Goal: Check status: Check status

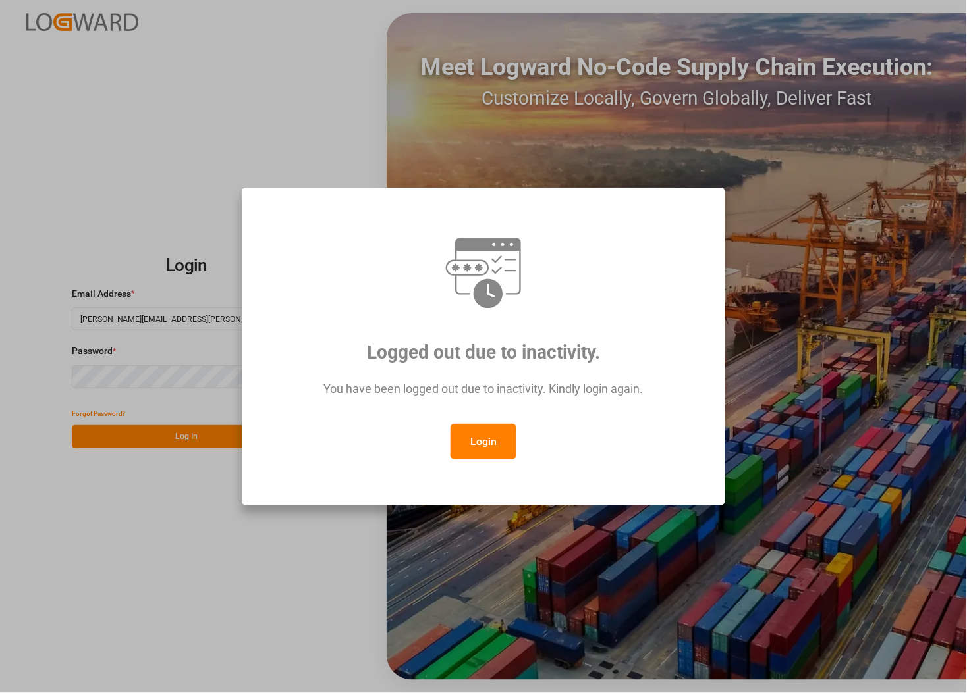
click at [475, 435] on button "Login" at bounding box center [483, 442] width 66 height 36
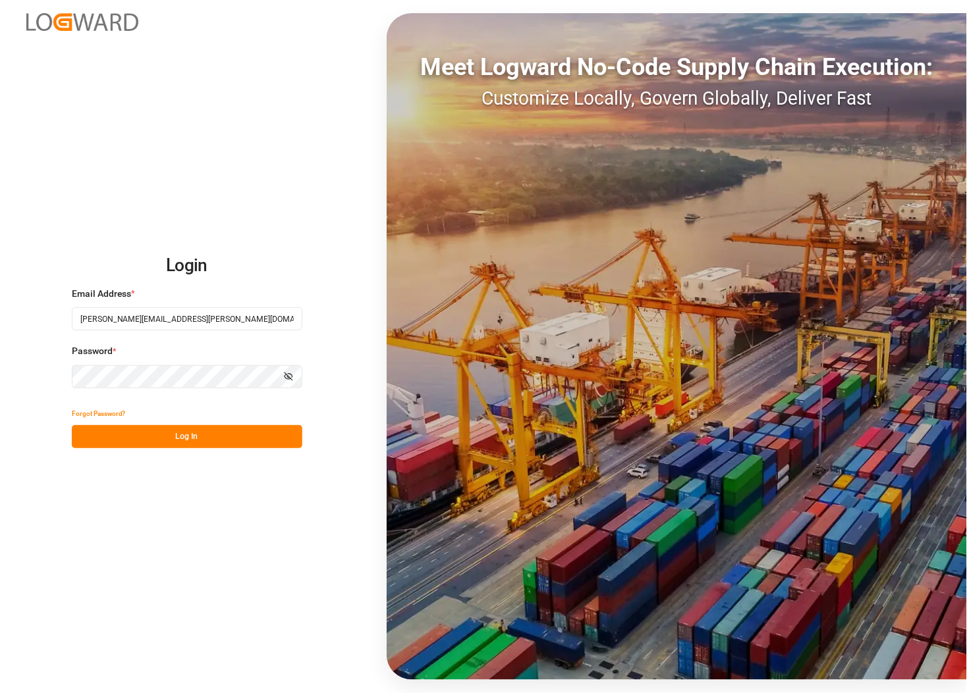
click at [130, 435] on button "Log In" at bounding box center [187, 436] width 230 height 23
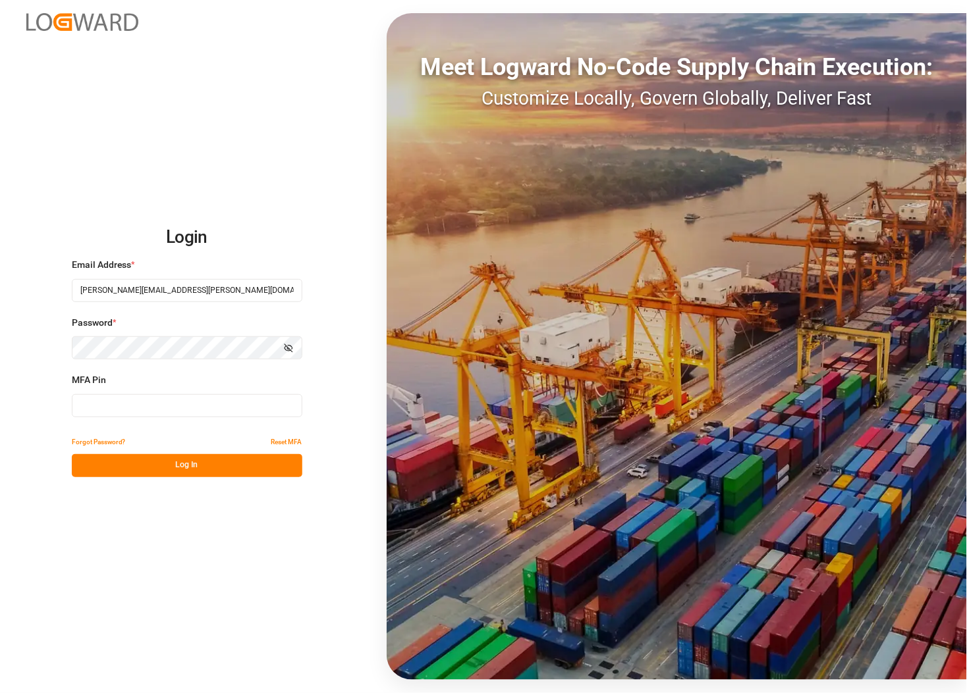
click at [126, 414] on input at bounding box center [187, 405] width 230 height 23
type input "174009"
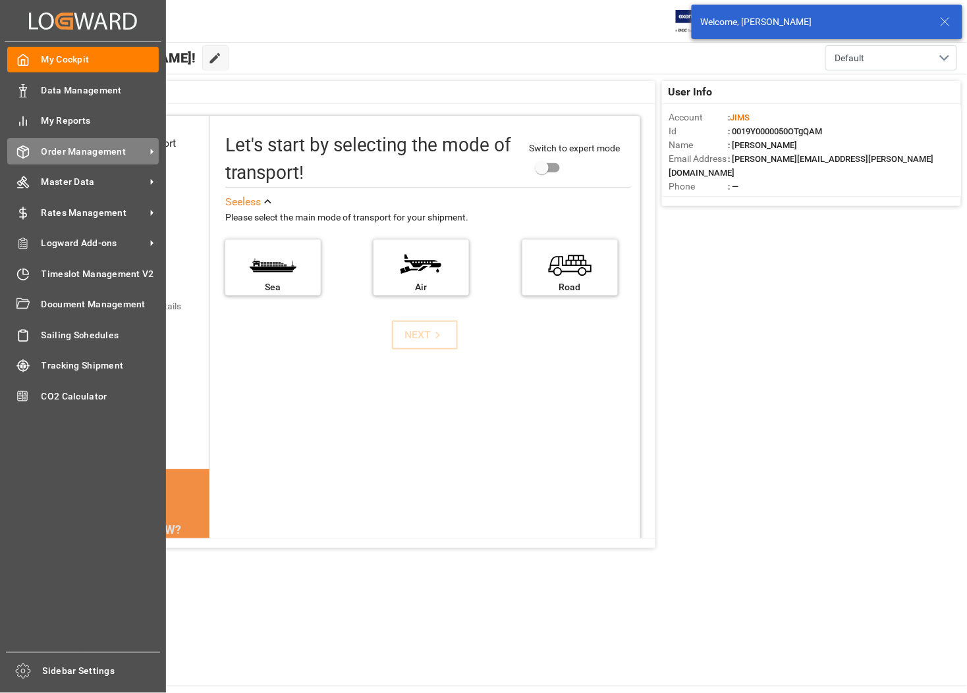
click at [72, 149] on span "Order Management" at bounding box center [93, 152] width 104 height 14
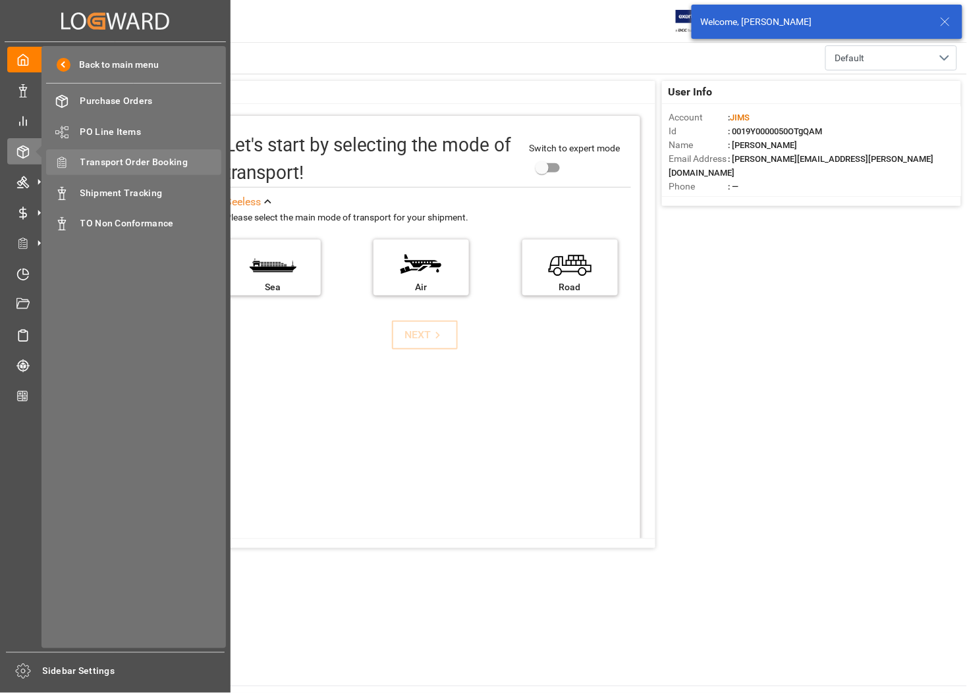
click at [94, 162] on span "Transport Order Booking" at bounding box center [151, 162] width 142 height 14
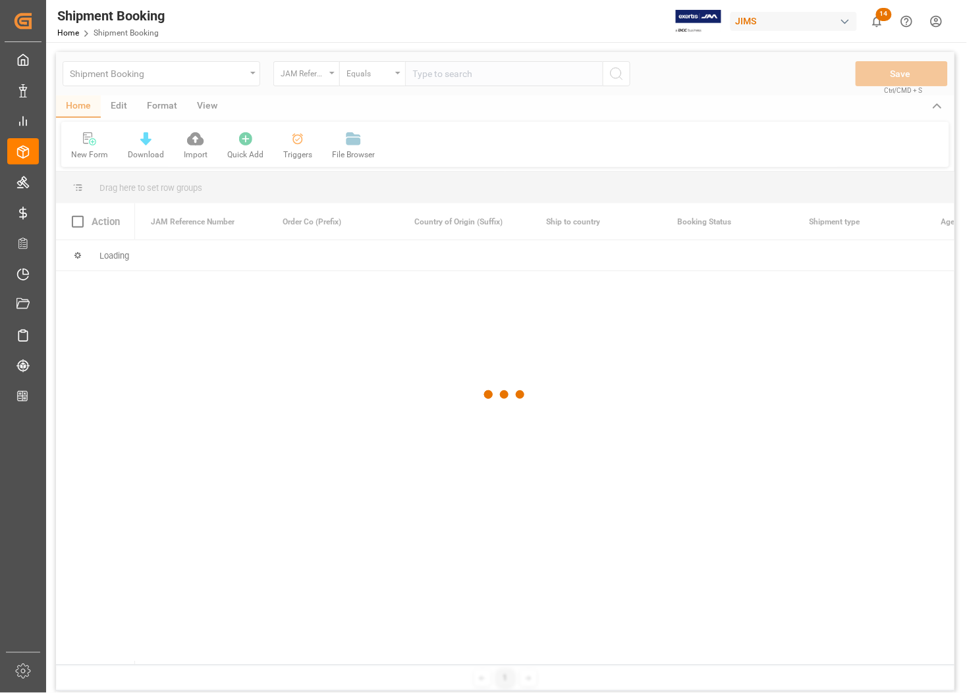
click at [452, 74] on div at bounding box center [505, 395] width 898 height 686
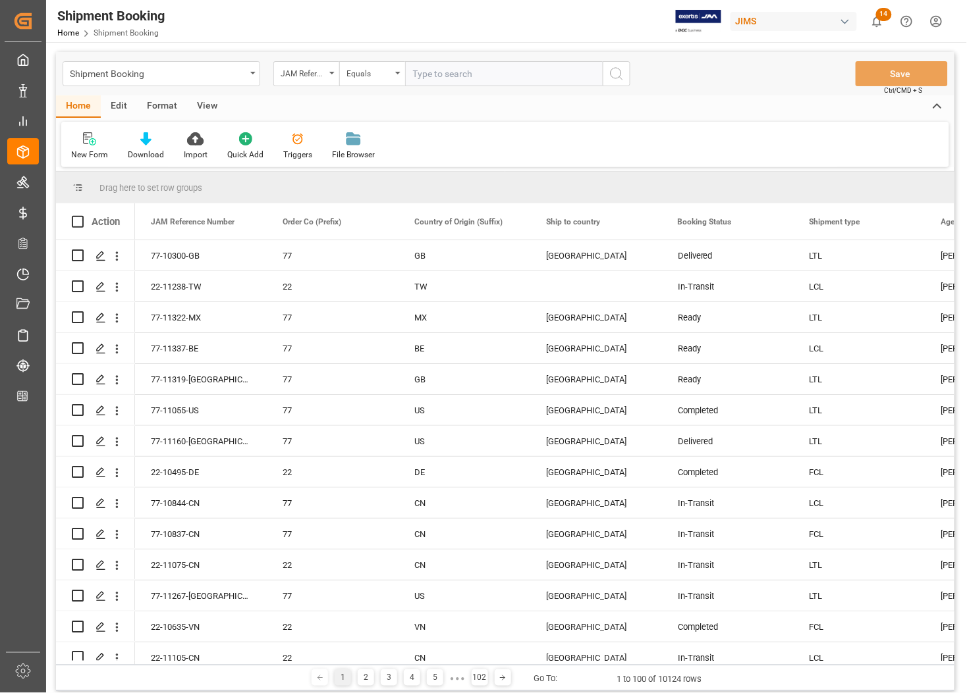
click at [452, 74] on input "text" at bounding box center [504, 73] width 198 height 25
paste input "77-11297-US"
type input "77-11297-US"
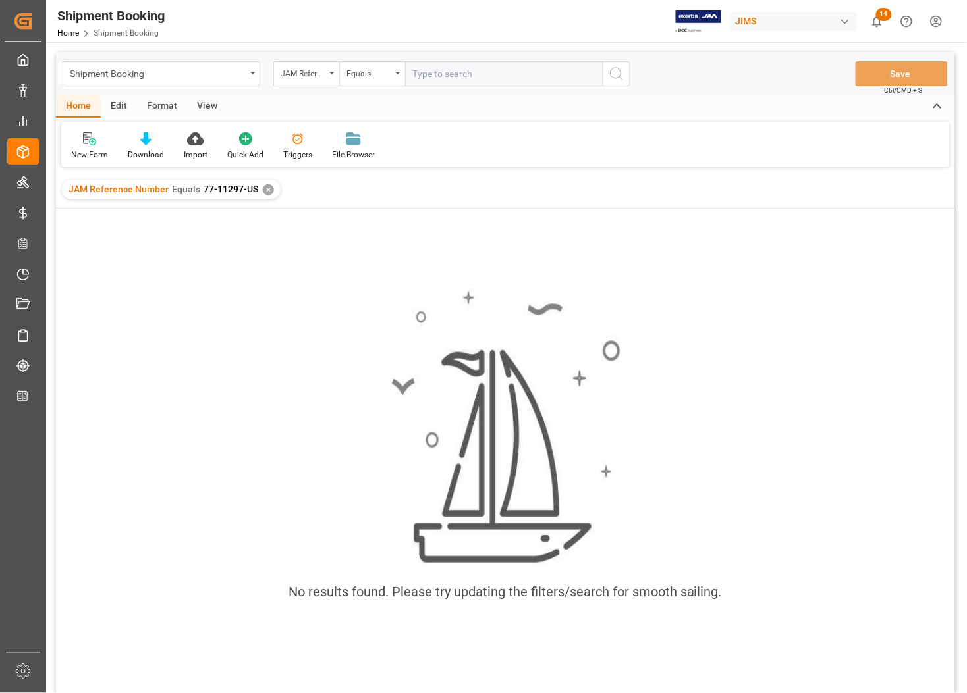
click at [432, 70] on input "text" at bounding box center [504, 73] width 198 height 25
paste input "77-11297-US"
type input "77-11297-US"
click at [264, 189] on div "✕" at bounding box center [268, 189] width 11 height 11
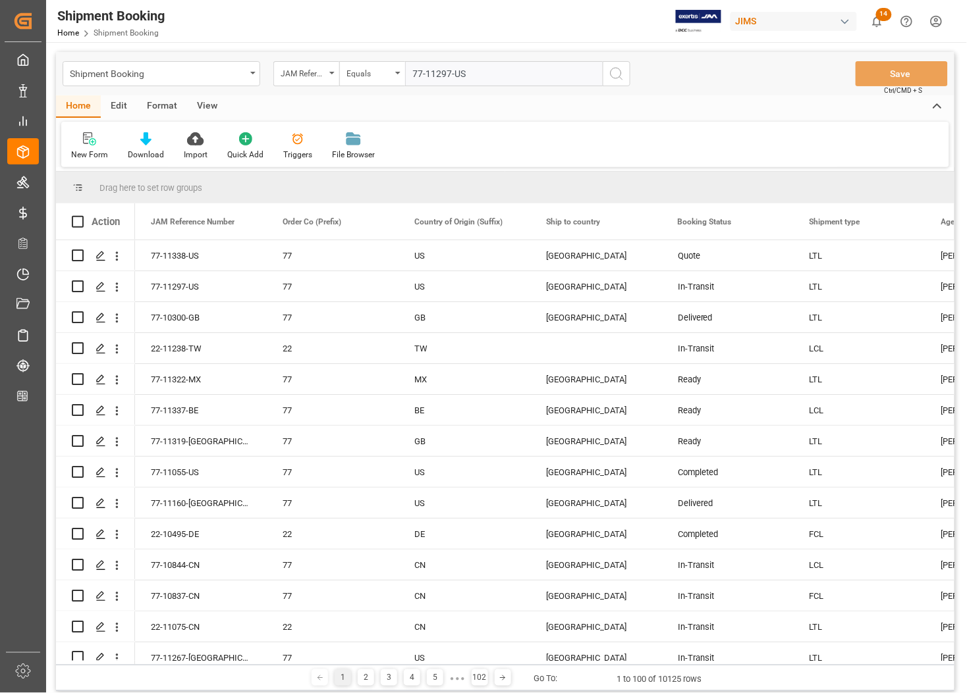
drag, startPoint x: 613, startPoint y: 76, endPoint x: 650, endPoint y: 99, distance: 43.5
click at [649, 99] on div "Shipment Booking JAM Reference Number Equals 77-11297-US Save Ctrl/CMD + S Home…" at bounding box center [505, 371] width 898 height 639
click at [102, 288] on icon "Press SPACE to select this row." at bounding box center [100, 287] width 11 height 11
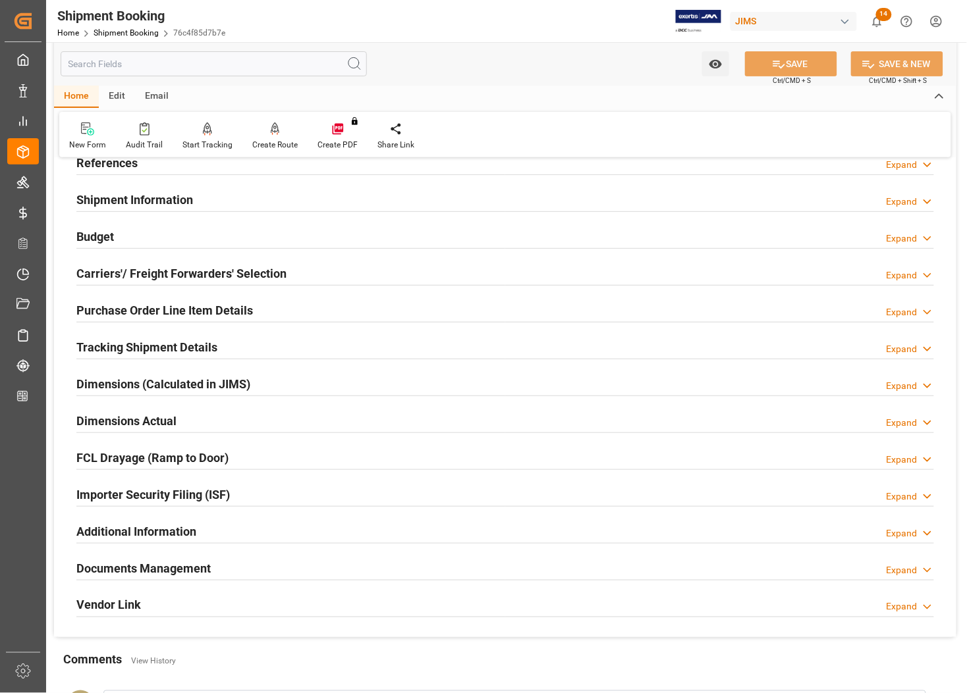
scroll to position [296, 0]
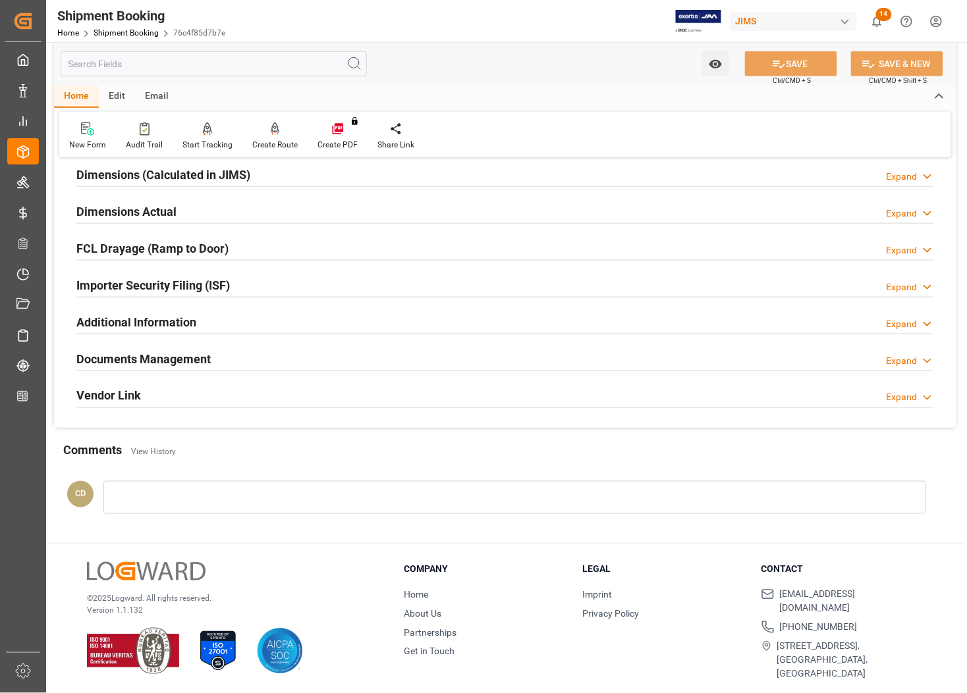
click at [140, 360] on h2 "Documents Management" at bounding box center [143, 359] width 134 height 18
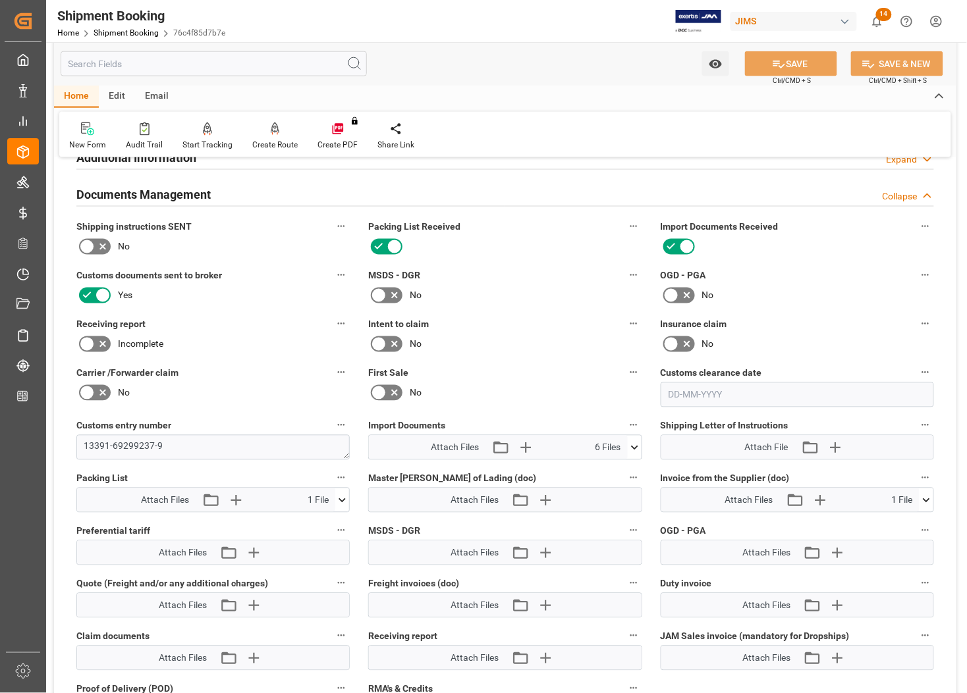
scroll to position [543, 0]
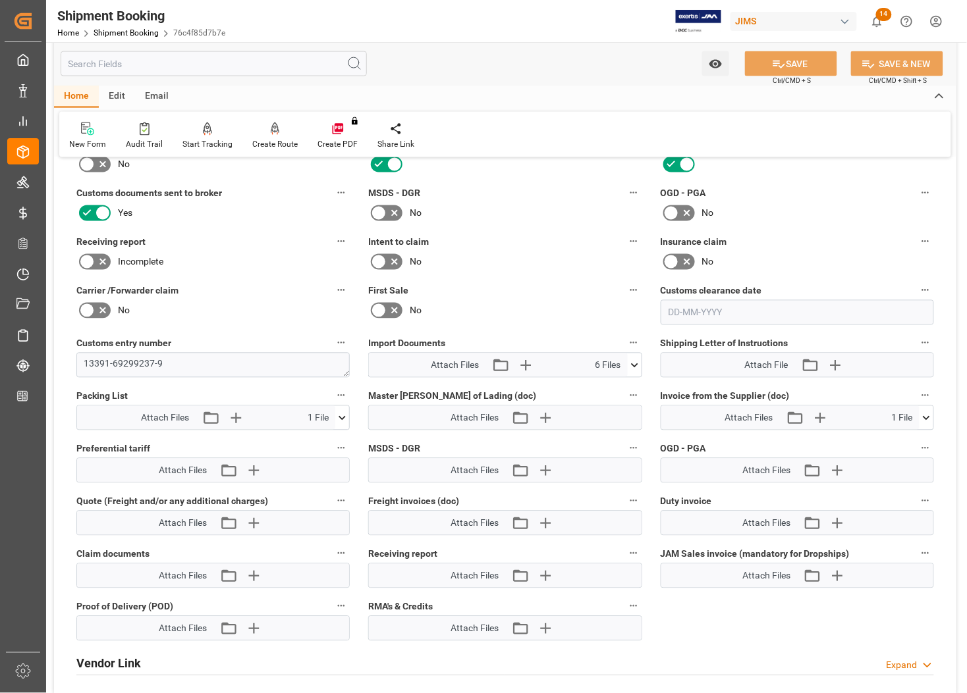
click at [632, 364] on icon at bounding box center [634, 366] width 7 height 4
